Goal: Task Accomplishment & Management: Use online tool/utility

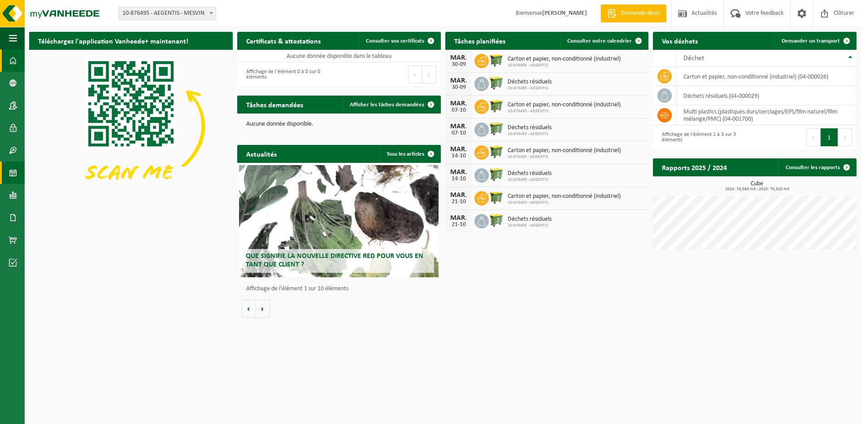
click at [10, 173] on span at bounding box center [13, 172] width 8 height 22
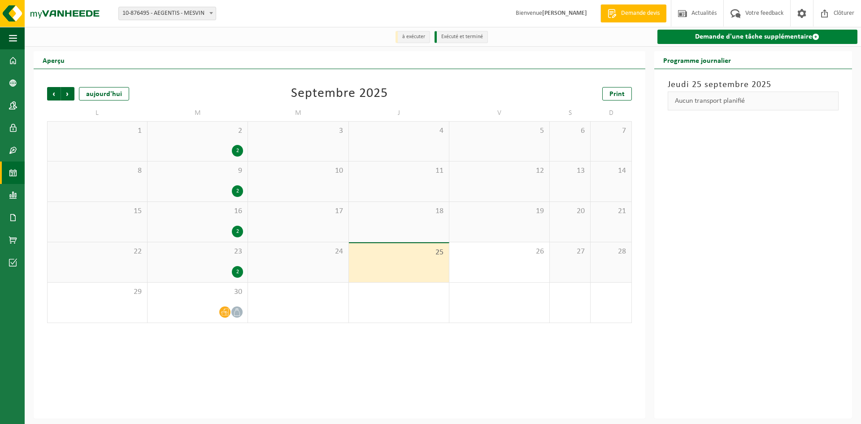
click at [755, 35] on link "Demande d'une tâche supplémentaire" at bounding box center [757, 37] width 200 height 14
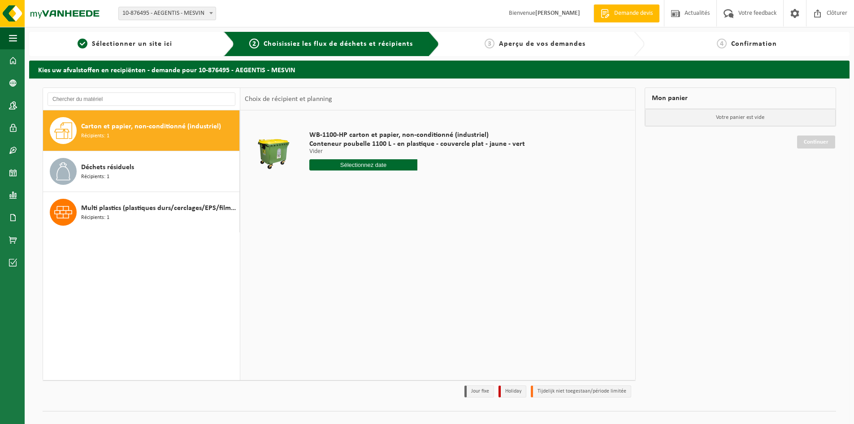
click at [339, 167] on input "text" at bounding box center [363, 164] width 108 height 11
click at [87, 265] on div "Carton et papier, non-conditionné (industriel) Récipients: 1 Déchets résiduels …" at bounding box center [141, 245] width 197 height 270
click at [13, 104] on span at bounding box center [13, 105] width 8 height 22
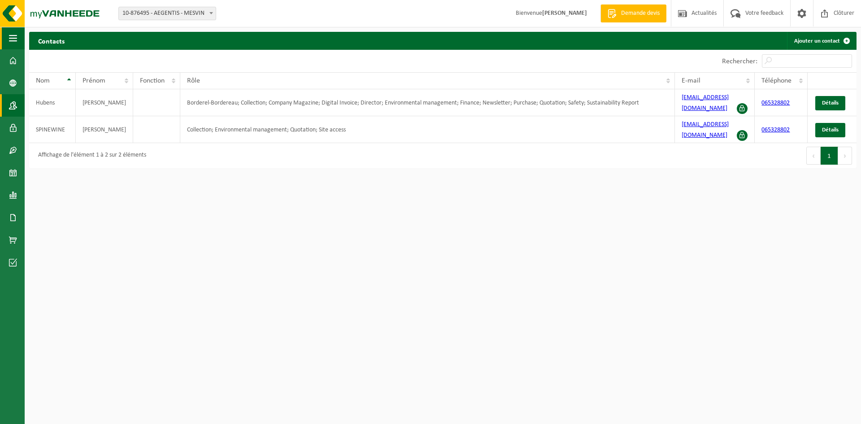
click at [0, 34] on button "Navigation" at bounding box center [12, 38] width 25 height 22
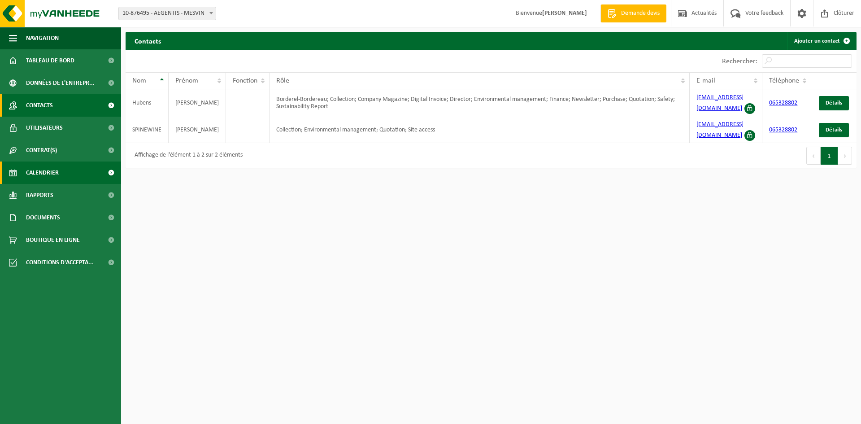
click at [62, 172] on link "Calendrier" at bounding box center [60, 172] width 121 height 22
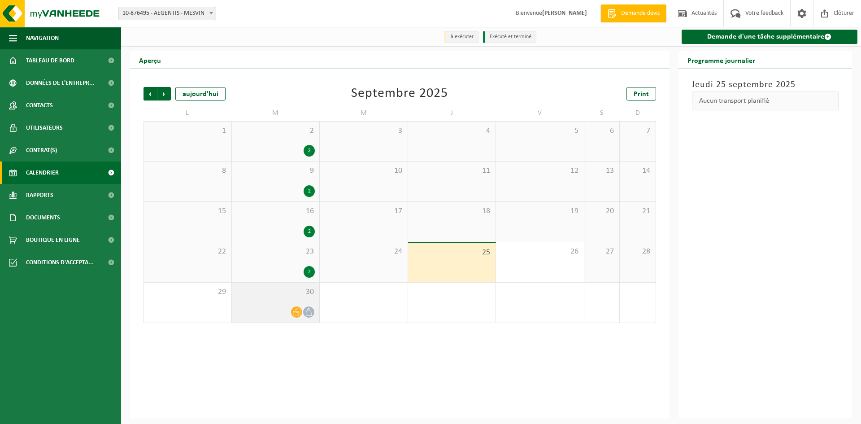
click at [295, 313] on icon at bounding box center [297, 312] width 8 height 8
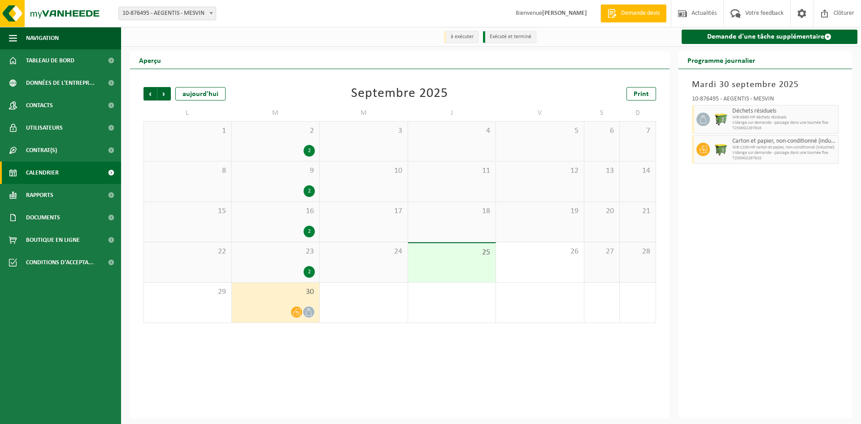
click at [309, 313] on icon at bounding box center [309, 312] width 8 height 8
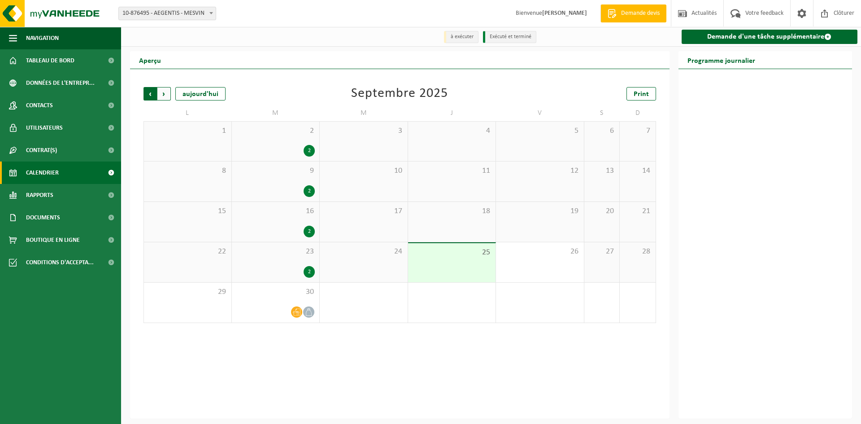
click at [161, 96] on span "Suivant" at bounding box center [163, 93] width 13 height 13
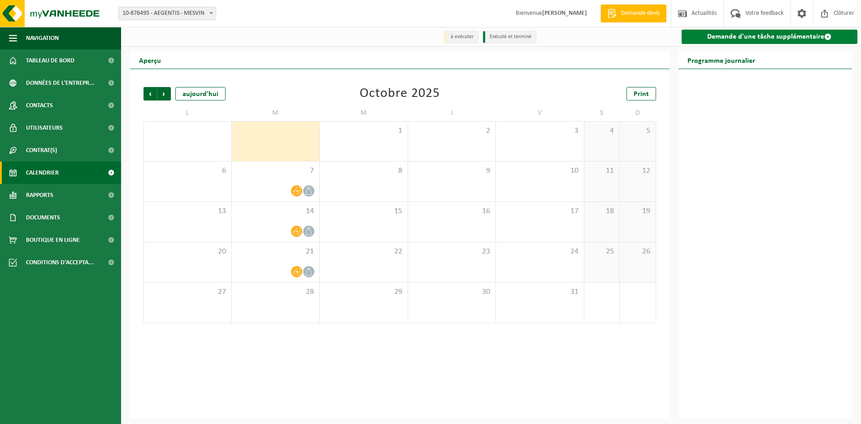
click at [730, 36] on link "Demande d'une tâche supplémentaire" at bounding box center [770, 37] width 176 height 14
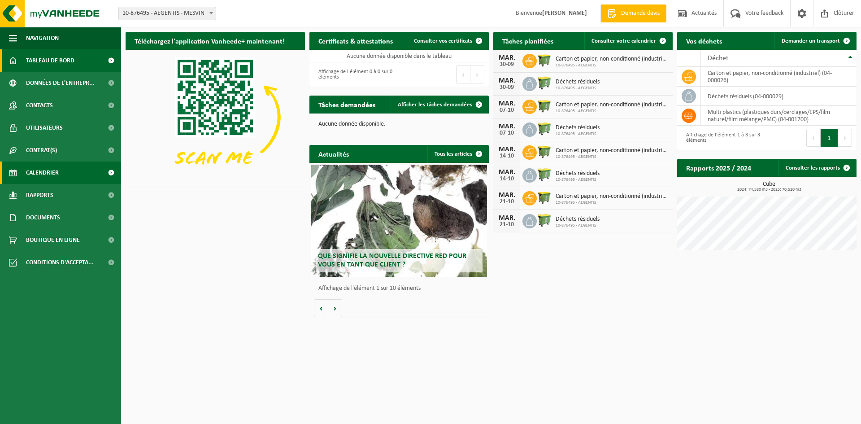
click at [47, 169] on span "Calendrier" at bounding box center [42, 172] width 33 height 22
